Goal: Information Seeking & Learning: Learn about a topic

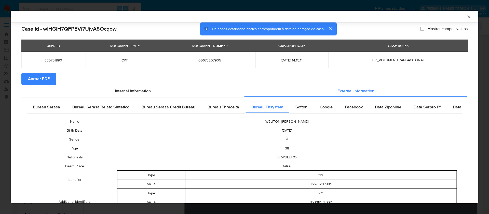
select select "10"
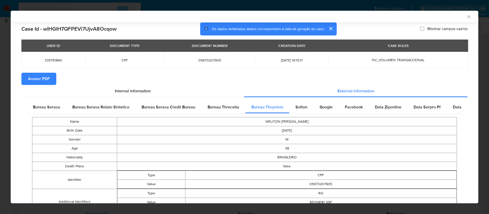
scroll to position [316, 0]
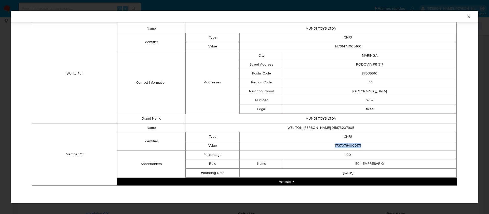
click at [280, 180] on button "Ver mais ▼" at bounding box center [286, 181] width 339 height 8
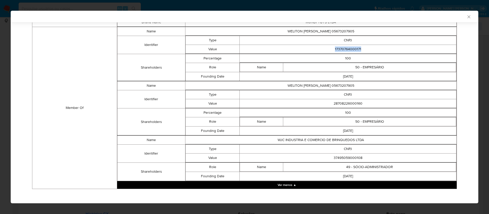
scroll to position [416, 0]
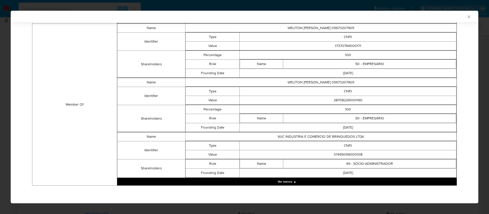
click at [339, 99] on td "28708226000160" at bounding box center [347, 99] width 217 height 9
copy td "28708226000160"
click at [350, 153] on td "37495059000108" at bounding box center [347, 154] width 217 height 9
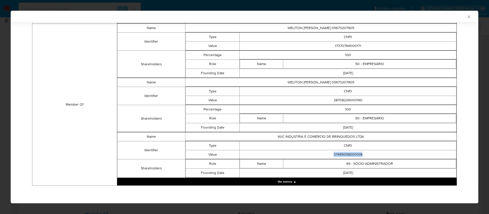
copy td "37495059000108"
click at [218, 58] on td "Percentage" at bounding box center [212, 54] width 54 height 9
click at [309, 137] on td "WJC INDUSTRIA E COMERCIO DE BRINQUEDOS LTDA" at bounding box center [320, 136] width 271 height 9
click at [309, 136] on td "WJC INDUSTRIA E COMERCIO DE BRINQUEDOS LTDA" at bounding box center [320, 136] width 271 height 9
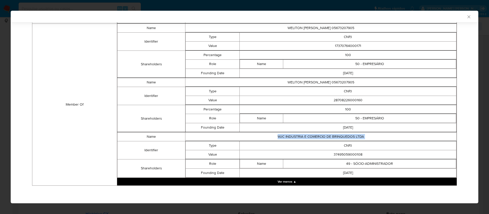
click at [309, 136] on td "WJC INDUSTRIA E COMERCIO DE BRINQUEDOS LTDA" at bounding box center [320, 136] width 271 height 9
copy td "WJC INDUSTRIA E COMERCIO DE BRINQUEDOS LTDA"
click at [208, 87] on td "Type" at bounding box center [212, 91] width 54 height 9
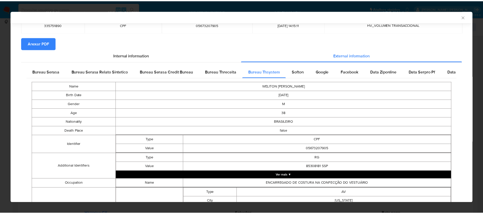
scroll to position [0, 0]
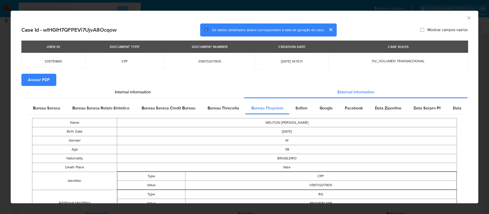
click at [34, 82] on span "Anexar PDF" at bounding box center [39, 79] width 22 height 11
click at [466, 18] on icon "Fechar a janela" at bounding box center [468, 17] width 5 height 5
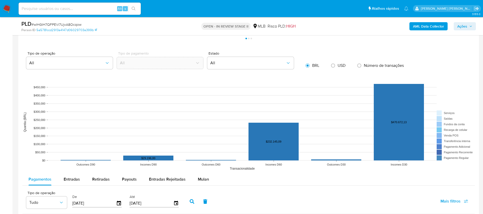
scroll to position [496, 0]
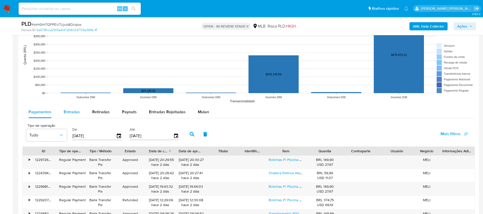
click at [69, 111] on span "Entradas" at bounding box center [72, 112] width 16 height 6
select select "10"
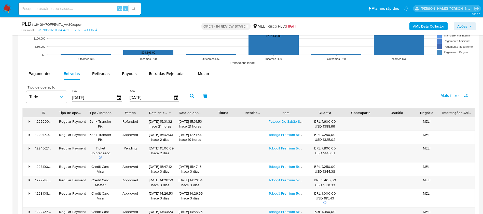
scroll to position [573, 0]
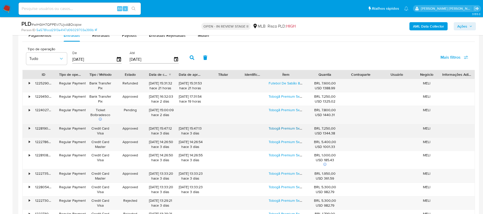
click at [277, 130] on link "Tobogã Premium 5x3m Inflável" at bounding box center [293, 127] width 48 height 5
drag, startPoint x: 267, startPoint y: 127, endPoint x: 280, endPoint y: 128, distance: 13.5
click at [280, 128] on div "Tobogã Premium 5x3m Inflável" at bounding box center [286, 130] width 42 height 13
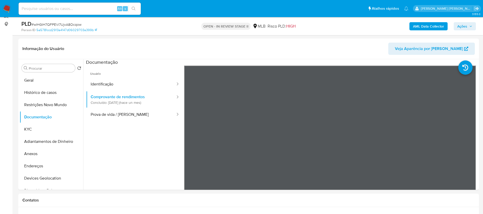
scroll to position [38, 0]
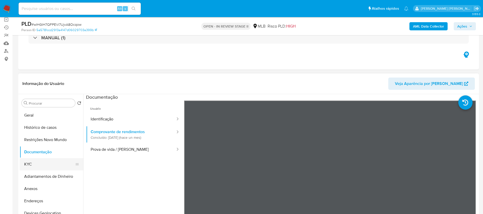
click at [32, 162] on button "KYC" at bounding box center [50, 164] width 60 height 12
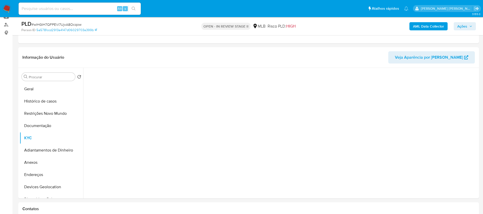
scroll to position [76, 0]
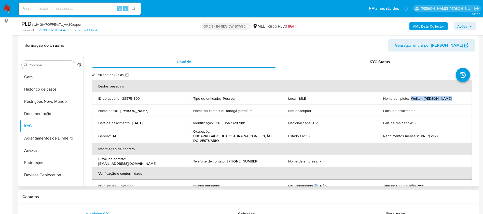
drag, startPoint x: 446, startPoint y: 98, endPoint x: 410, endPoint y: 98, distance: 36.9
click at [410, 98] on div "Nome completo : [PERSON_NAME]" at bounding box center [424, 98] width 83 height 5
click at [132, 99] on p "335751890" at bounding box center [131, 98] width 18 height 5
copy p "335751890"
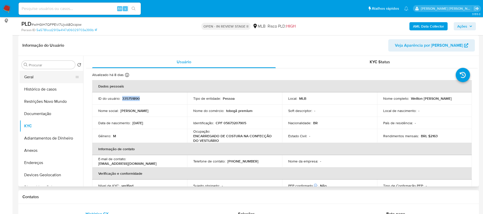
click at [50, 79] on button "Geral" at bounding box center [50, 77] width 60 height 12
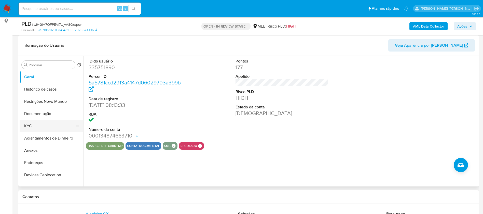
click at [27, 125] on button "KYC" at bounding box center [50, 126] width 60 height 12
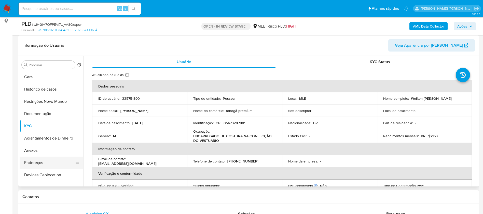
click at [33, 157] on button "Endereços" at bounding box center [50, 162] width 60 height 12
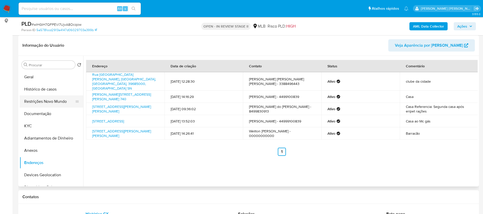
scroll to position [38, 0]
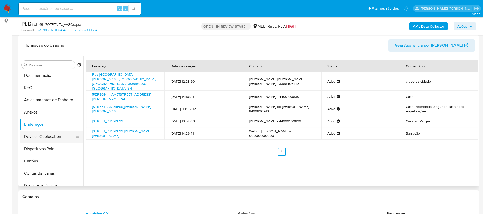
click at [54, 136] on button "Devices Geolocation" at bounding box center [50, 136] width 60 height 12
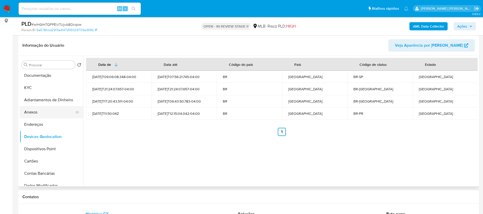
scroll to position [0, 0]
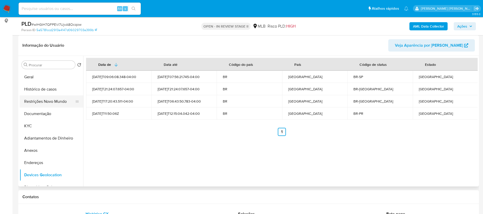
click at [48, 99] on button "Restrições Novo Mundo" at bounding box center [50, 101] width 60 height 12
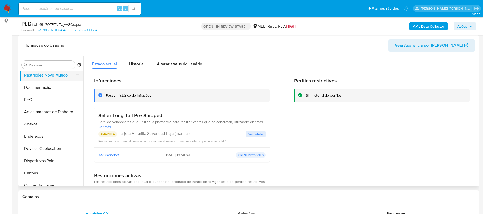
scroll to position [38, 0]
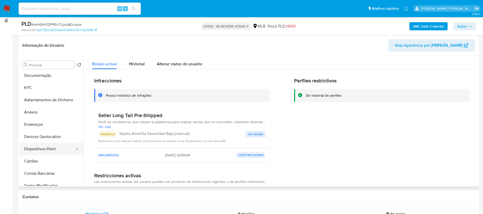
click at [57, 147] on button "Dispositivos Point" at bounding box center [50, 149] width 60 height 12
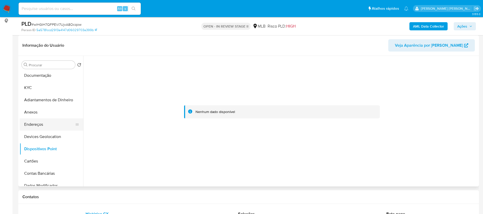
click at [43, 125] on button "Endereços" at bounding box center [50, 124] width 60 height 12
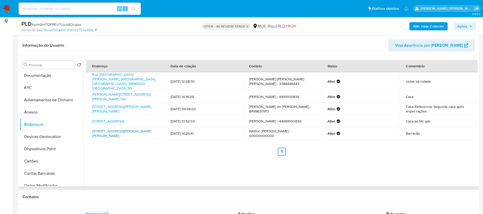
click at [140, 128] on link "[STREET_ADDRESS][PERSON_NAME][PERSON_NAME]" at bounding box center [121, 133] width 59 height 10
